Goal: Information Seeking & Learning: Learn about a topic

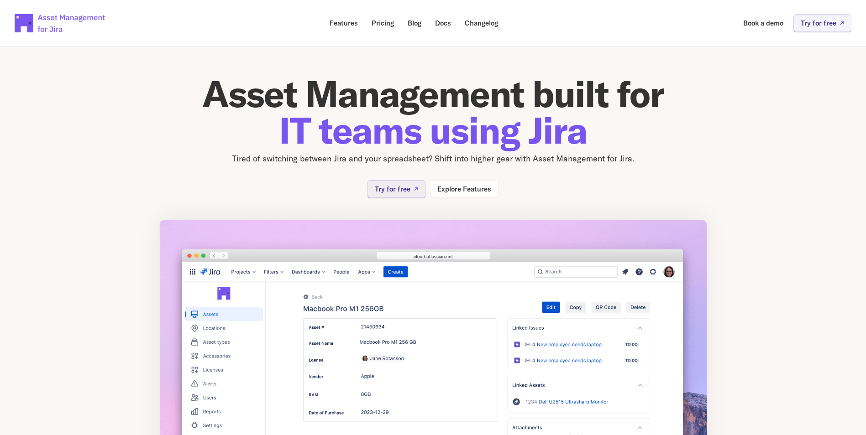
click at [754, 135] on section "Asset Management built for IT teams using Jira Tired of switching between Jira …" at bounding box center [433, 243] width 866 height 422
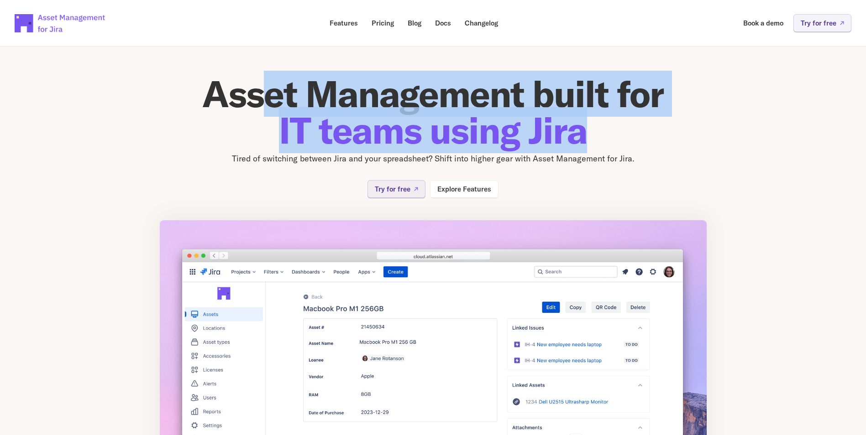
drag, startPoint x: 576, startPoint y: 107, endPoint x: 772, endPoint y: 115, distance: 195.9
click at [772, 115] on section "Asset Management built for IT teams using Jira Tired of switching between Jira …" at bounding box center [433, 243] width 866 height 422
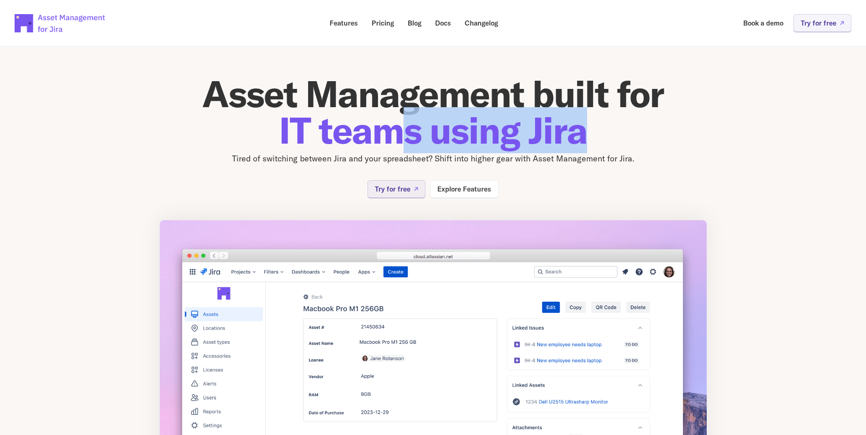
drag, startPoint x: 434, startPoint y: 135, endPoint x: 615, endPoint y: 136, distance: 181.6
click at [615, 136] on h1 "Asset Management built for IT teams using Jira" at bounding box center [433, 112] width 548 height 73
click at [616, 136] on h1 "Asset Management built for IT teams using Jira" at bounding box center [433, 112] width 548 height 73
click at [342, 25] on p "Features" at bounding box center [344, 23] width 28 height 7
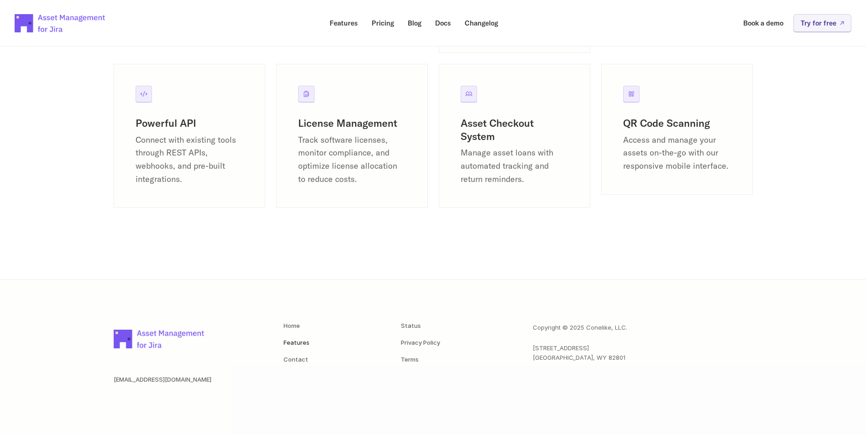
scroll to position [1258, 0]
click at [404, 370] on div "Home Features Contact Status Privacy Policy Terms" at bounding box center [393, 370] width 220 height 94
click at [411, 360] on link "Terms" at bounding box center [410, 359] width 18 height 7
